Goal: Information Seeking & Learning: Learn about a topic

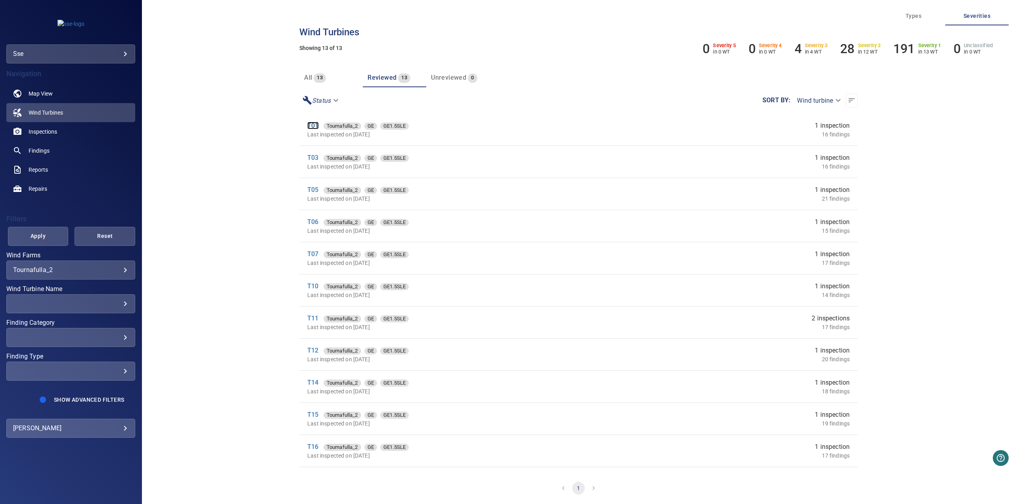
click at [314, 127] on link "T01" at bounding box center [312, 126] width 11 height 8
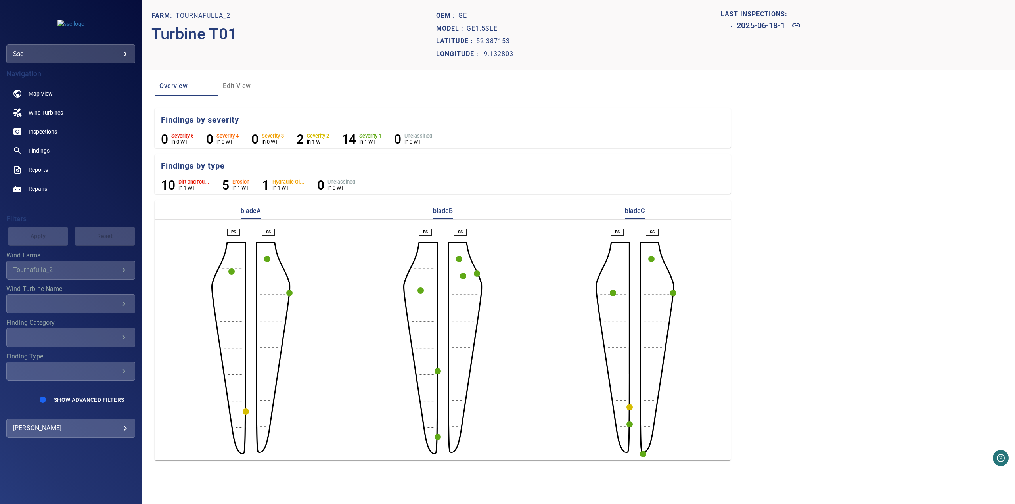
click at [247, 412] on circle "button" at bounding box center [246, 411] width 6 height 6
click at [369, 427] on icon at bounding box center [370, 426] width 8 height 4
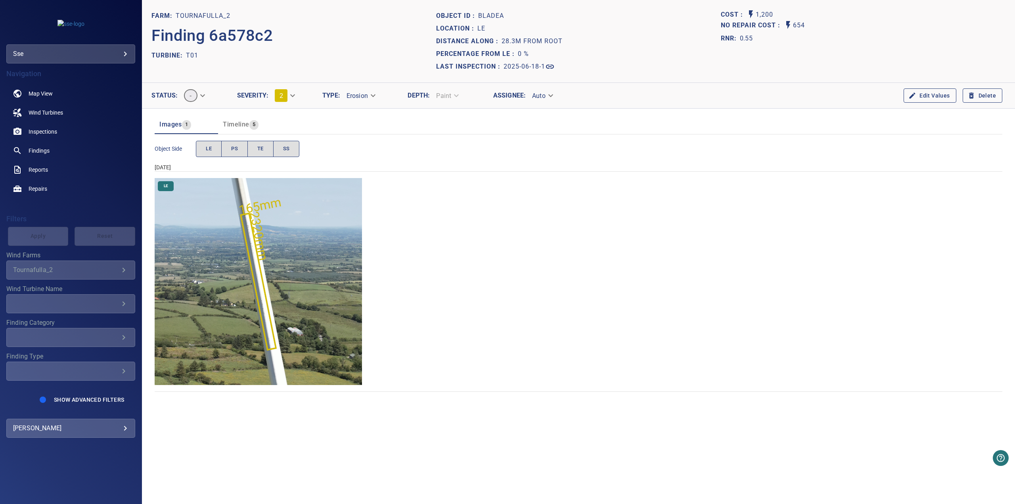
click at [253, 231] on img "Tournafulla_2/T01/2025-06-18-1/2025-06-18-3/image104wp111.jpg" at bounding box center [258, 281] width 207 height 207
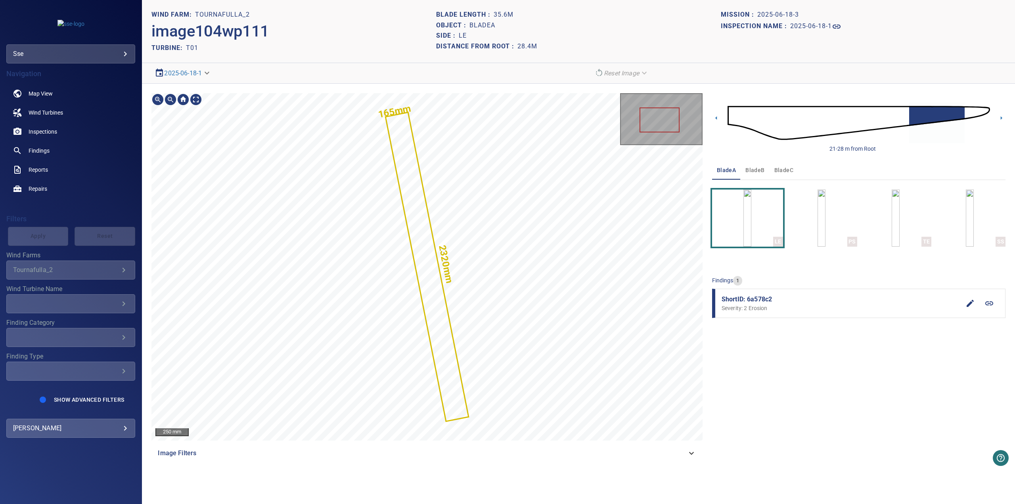
click at [968, 111] on img at bounding box center [859, 122] width 263 height 63
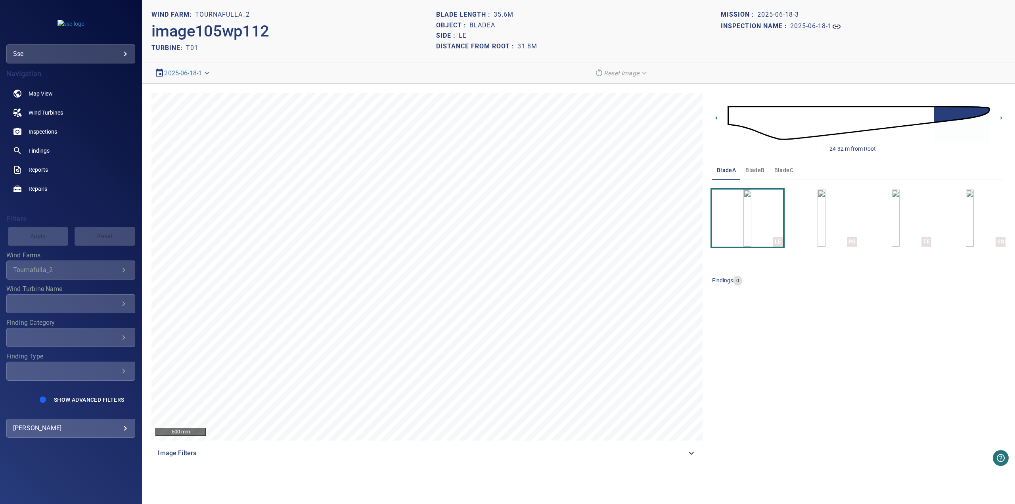
click at [920, 117] on img at bounding box center [859, 122] width 263 height 63
